Goal: Task Accomplishment & Management: Use online tool/utility

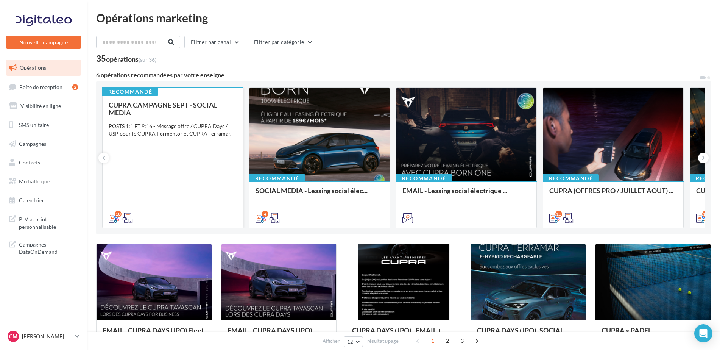
click at [207, 135] on div "POSTS 1:1 ET 9:16 - Message offre / CUPRA Days / USP pour le CUPRA Formentor et…" at bounding box center [173, 129] width 128 height 15
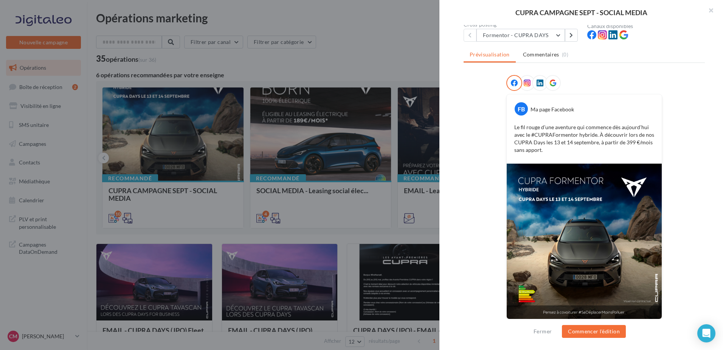
scroll to position [84, 0]
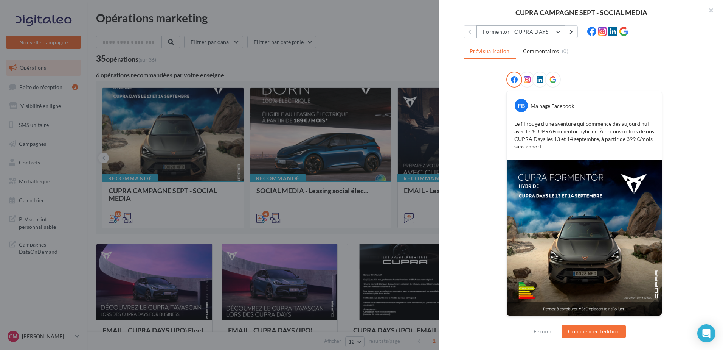
click at [532, 28] on button "Formentor - CUPRA DAYS" at bounding box center [521, 31] width 89 height 13
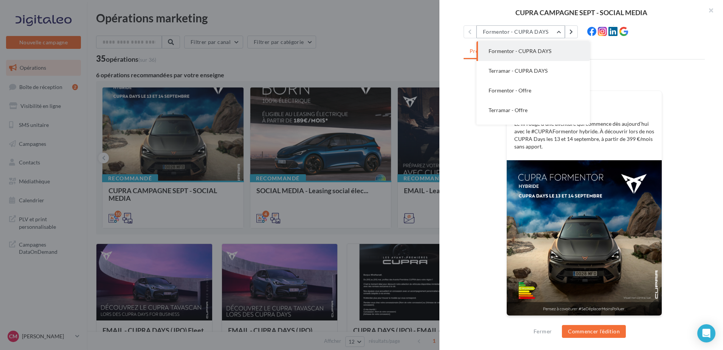
click at [532, 28] on button "Formentor - CUPRA DAYS" at bounding box center [521, 31] width 89 height 13
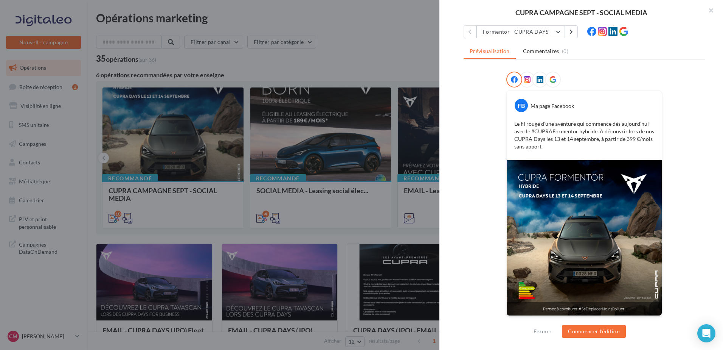
click at [603, 323] on div "Fermer Commencer l'édition" at bounding box center [582, 334] width 284 height 31
click at [601, 335] on button "Commencer l'édition" at bounding box center [594, 331] width 64 height 13
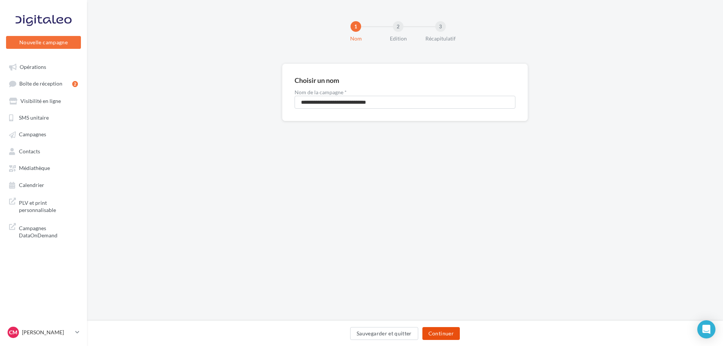
click at [455, 334] on button "Continuer" at bounding box center [441, 333] width 37 height 13
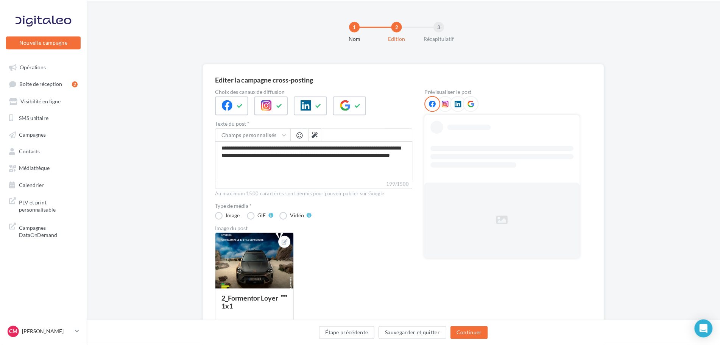
scroll to position [38, 0]
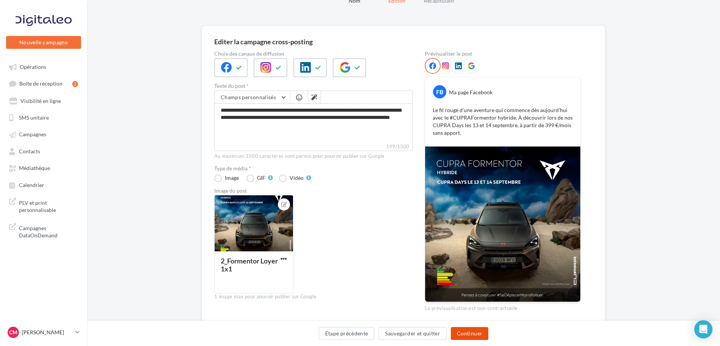
click at [469, 334] on button "Continuer" at bounding box center [469, 333] width 37 height 13
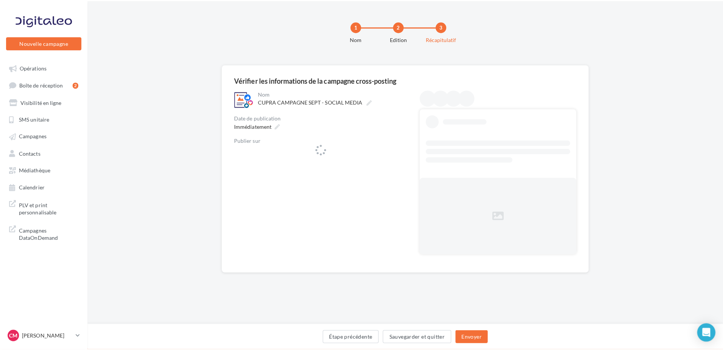
scroll to position [0, 0]
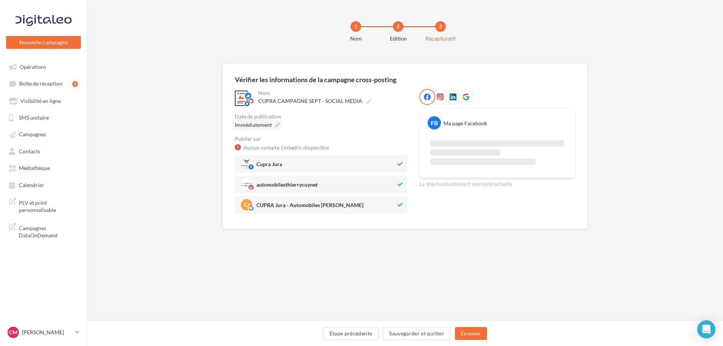
click at [276, 125] on icon at bounding box center [277, 124] width 5 height 5
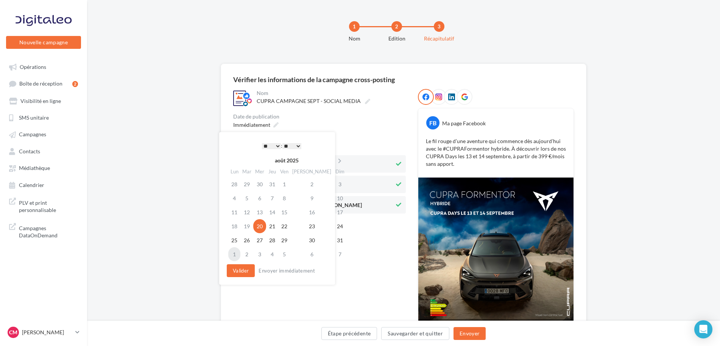
click at [236, 256] on td "1" at bounding box center [234, 254] width 12 height 14
click at [242, 270] on button "Valider" at bounding box center [239, 270] width 28 height 13
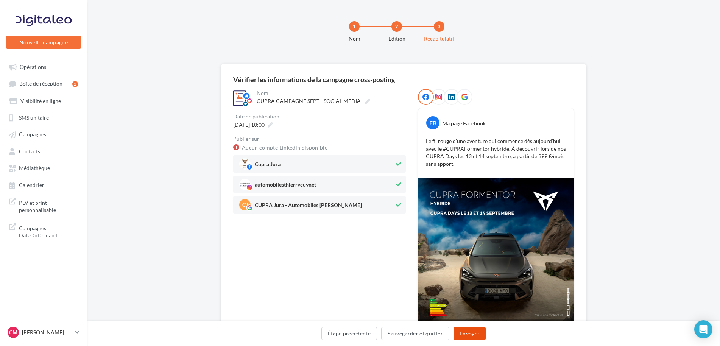
click at [476, 333] on button "Envoyer" at bounding box center [469, 333] width 32 height 13
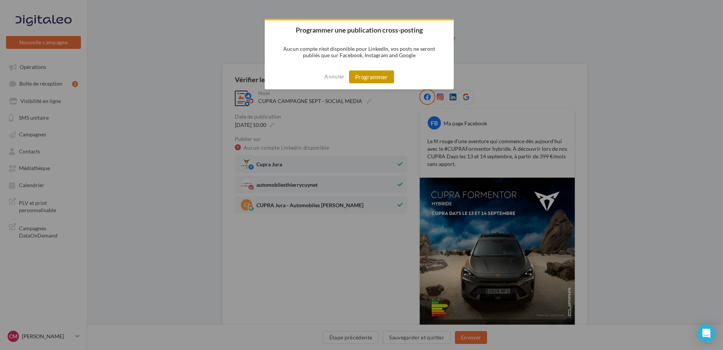
click at [379, 76] on button "Programmer" at bounding box center [371, 76] width 45 height 13
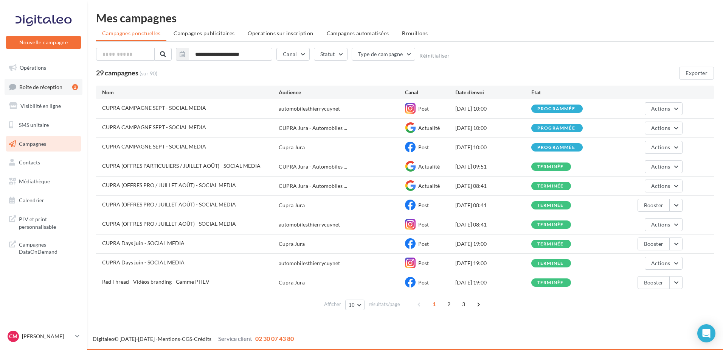
click at [44, 83] on link "Boîte de réception 2" at bounding box center [44, 87] width 78 height 16
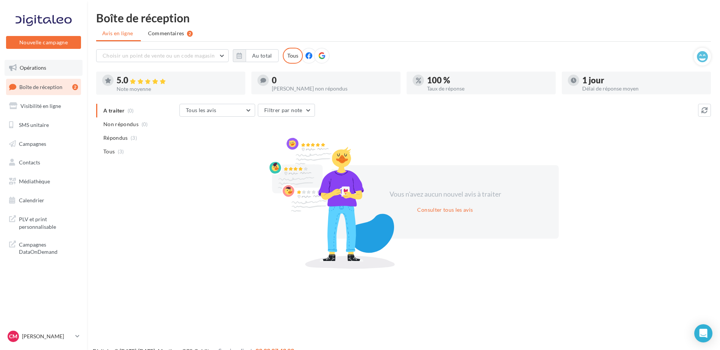
click at [34, 60] on link "Opérations" at bounding box center [44, 68] width 78 height 16
click at [32, 65] on span "Opérations" at bounding box center [33, 67] width 26 height 6
click at [17, 66] on icon at bounding box center [13, 68] width 8 height 10
click at [21, 65] on span "Opérations" at bounding box center [33, 67] width 26 height 6
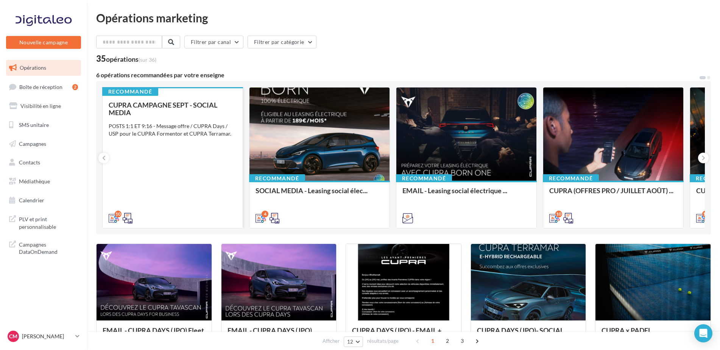
click at [189, 139] on div "CUPRA CAMPAGNE SEPT - SOCIAL MEDIA POSTS 1:1 ET 9:16 - Message offre / CUPRA Da…" at bounding box center [173, 161] width 128 height 120
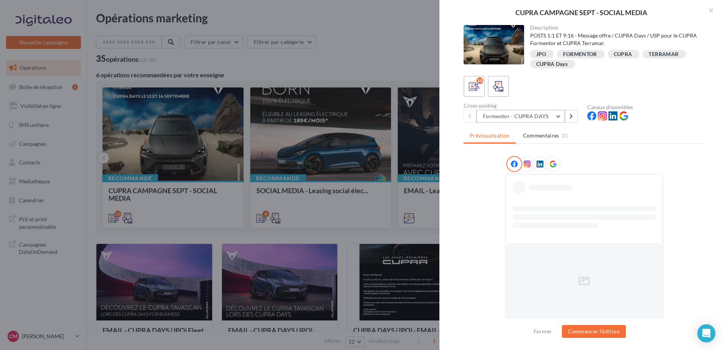
click at [539, 118] on button "Formentor - CUPRA DAYS" at bounding box center [521, 116] width 89 height 13
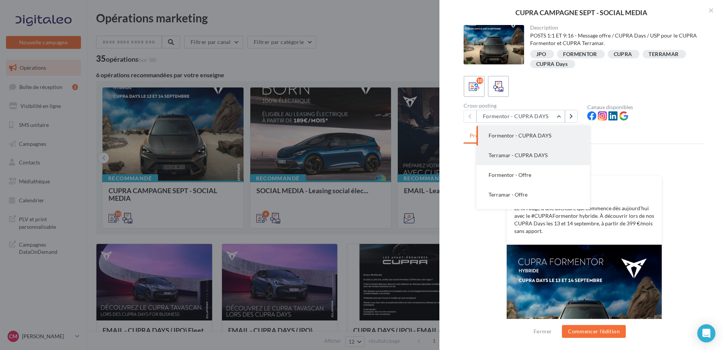
click at [529, 153] on span "Terramar - CUPRA DAYS" at bounding box center [518, 155] width 59 height 6
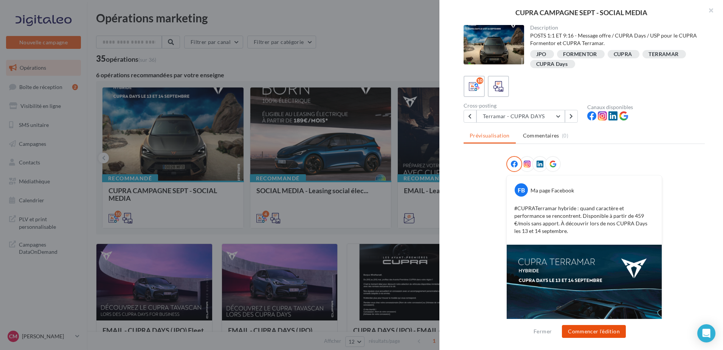
click at [594, 329] on button "Commencer l'édition" at bounding box center [594, 331] width 64 height 13
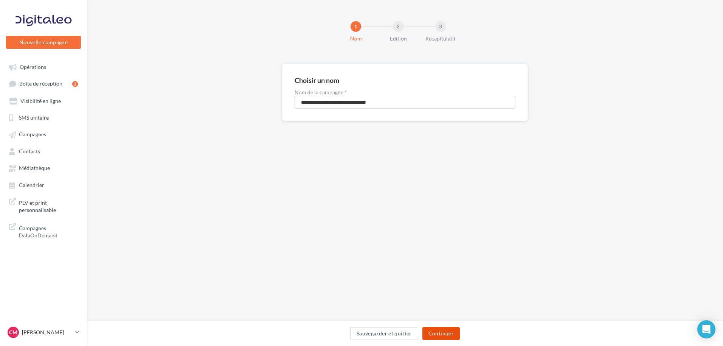
click at [451, 331] on button "Continuer" at bounding box center [441, 333] width 37 height 13
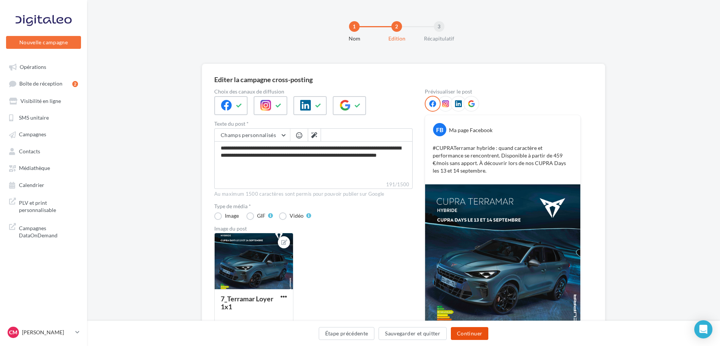
click at [479, 332] on button "Continuer" at bounding box center [469, 333] width 37 height 13
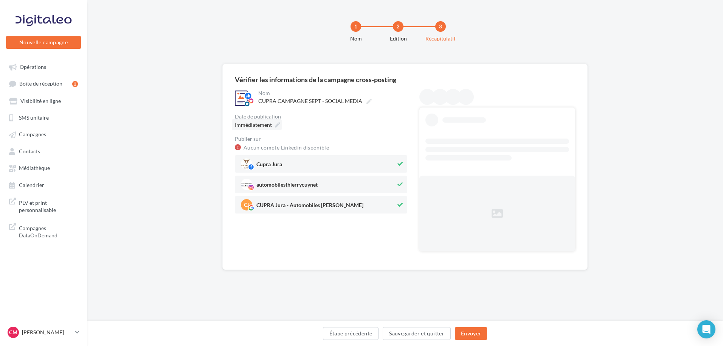
click at [273, 128] on div "Immédiatement" at bounding box center [257, 124] width 50 height 11
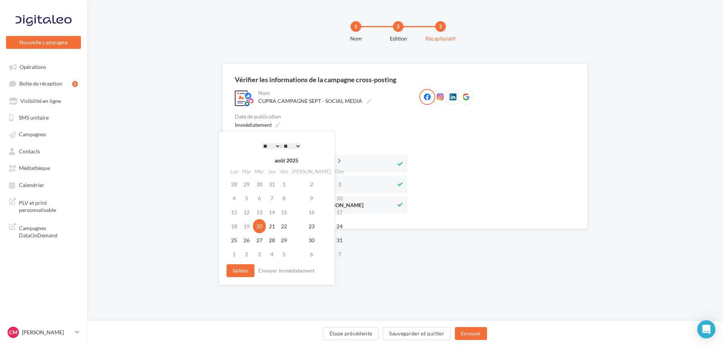
click at [335, 162] on icon at bounding box center [339, 160] width 9 height 5
click at [234, 211] on td "8" at bounding box center [234, 212] width 13 height 14
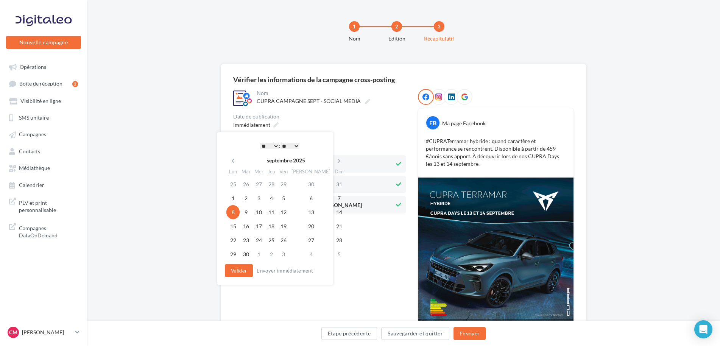
click at [239, 277] on div "**********" at bounding box center [275, 208] width 116 height 152
click at [242, 272] on button "Valider" at bounding box center [239, 270] width 28 height 13
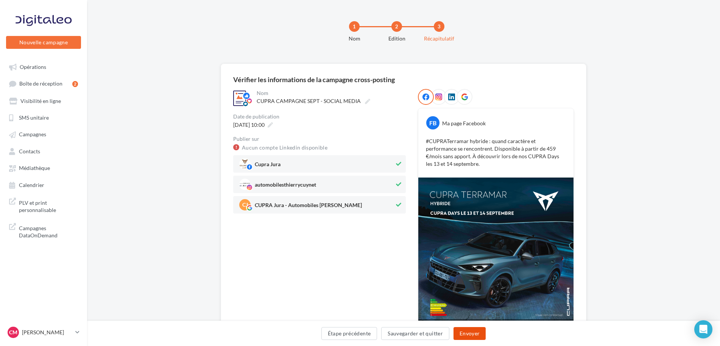
click at [471, 336] on button "Envoyer" at bounding box center [469, 333] width 32 height 13
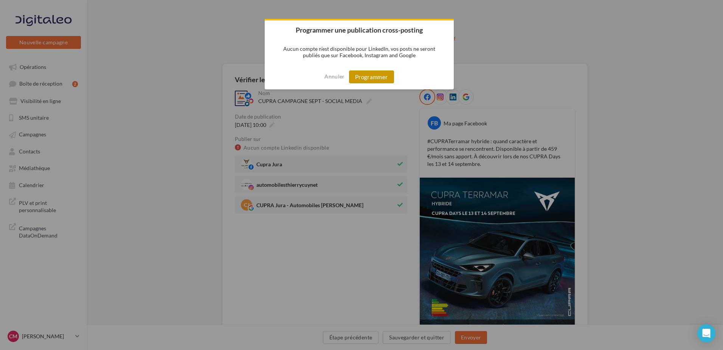
click at [369, 76] on button "Programmer" at bounding box center [371, 76] width 45 height 13
